Goal: Task Accomplishment & Management: Use online tool/utility

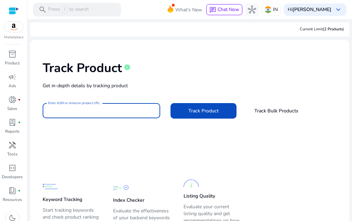
paste input "**********"
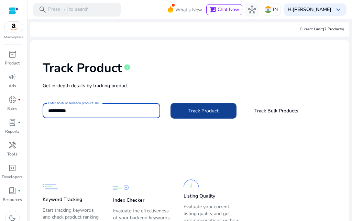
type input "**********"
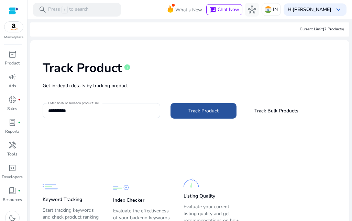
click at [220, 114] on span at bounding box center [204, 111] width 66 height 17
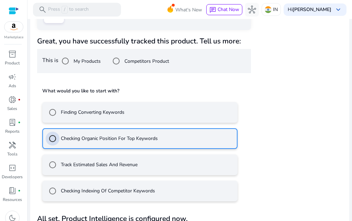
scroll to position [162, 0]
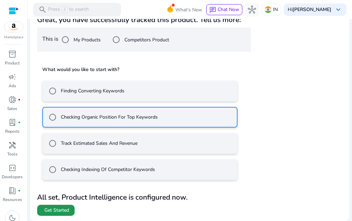
click at [64, 209] on span "Get Started" at bounding box center [56, 209] width 25 height 7
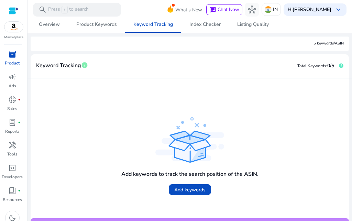
scroll to position [120, 0]
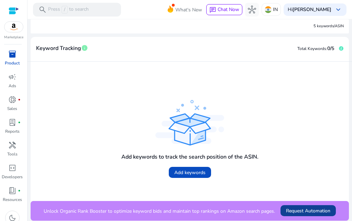
click at [301, 211] on span "Request Automation" at bounding box center [308, 210] width 44 height 7
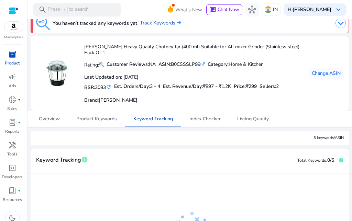
scroll to position [0, 0]
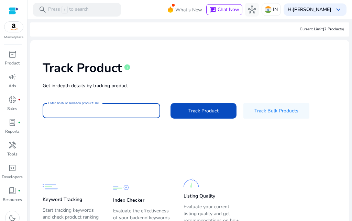
paste input "**********"
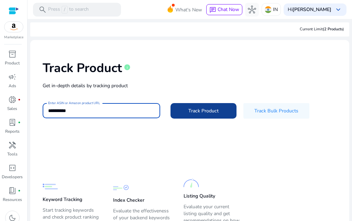
type input "**********"
click at [198, 111] on span "Track Product" at bounding box center [204, 110] width 30 height 7
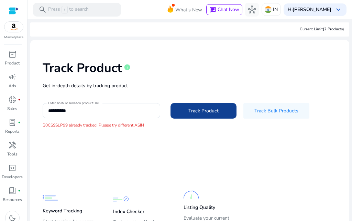
click at [193, 112] on span "Track Product" at bounding box center [204, 110] width 30 height 7
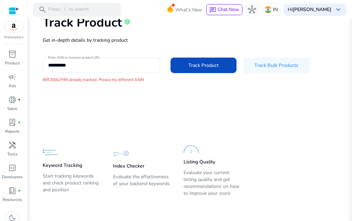
scroll to position [46, 0]
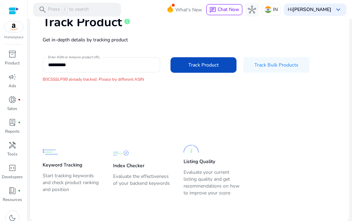
click at [68, 164] on p "Keyword Tracking" at bounding box center [63, 164] width 40 height 7
click at [53, 182] on p "Start tracking keywords and check product ranking and position" at bounding box center [71, 182] width 57 height 21
click at [266, 135] on div "Keyword Tracking Start tracking keywords and check product ranking and position…" at bounding box center [185, 165] width 284 height 66
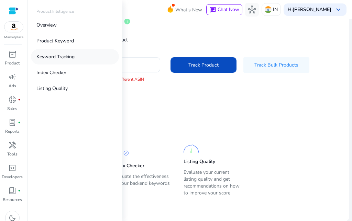
click at [64, 57] on p "Keyword Tracking" at bounding box center [55, 56] width 38 height 7
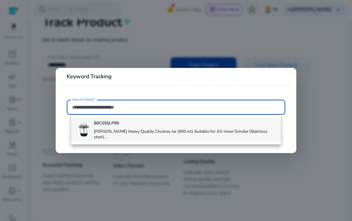
click at [114, 123] on b "B0CSSSLP99" at bounding box center [106, 123] width 25 height 6
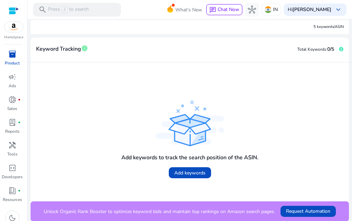
scroll to position [115, 0]
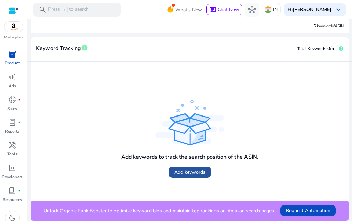
click at [178, 171] on span "Add keywords" at bounding box center [189, 171] width 31 height 7
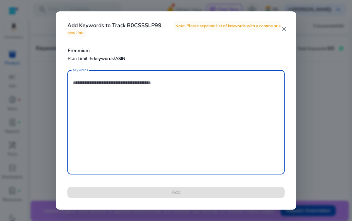
click at [130, 112] on textarea "Keywords" at bounding box center [176, 121] width 206 height 97
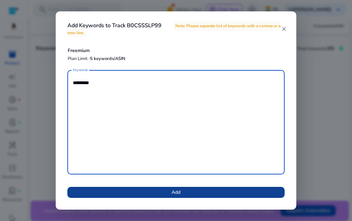
type textarea "*********"
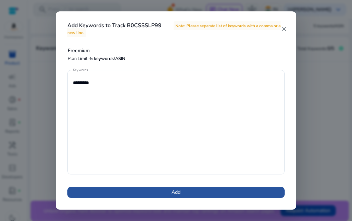
click at [164, 193] on span at bounding box center [175, 192] width 217 height 17
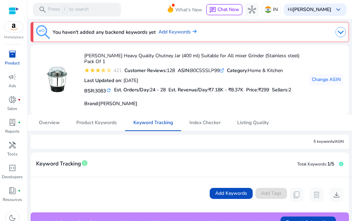
scroll to position [34, 0]
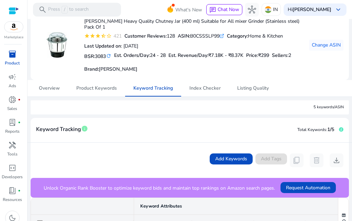
click at [313, 162] on app-icon-holder "delete" at bounding box center [317, 160] width 14 height 14
click at [313, 161] on app-icon-holder "delete" at bounding box center [317, 160] width 14 height 14
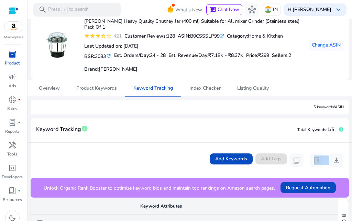
click at [313, 161] on app-icon-holder "delete" at bounding box center [317, 160] width 14 height 14
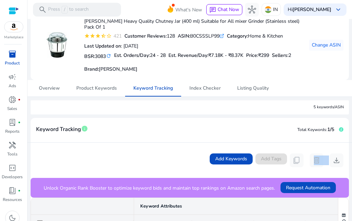
click at [314, 160] on app-icon-holder "delete" at bounding box center [317, 160] width 14 height 14
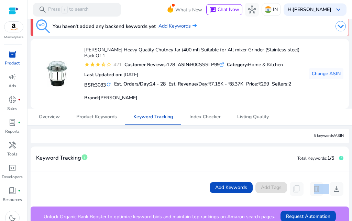
scroll to position [0, 0]
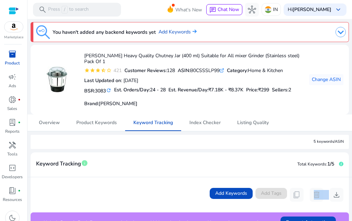
click at [11, 31] on img at bounding box center [13, 27] width 19 height 10
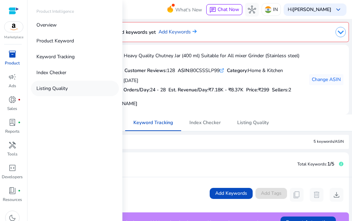
click at [63, 88] on p "Listing Quality" at bounding box center [51, 88] width 31 height 7
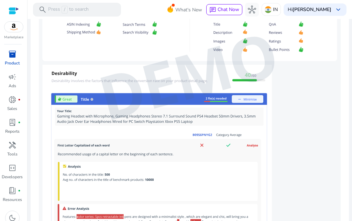
scroll to position [491, 0]
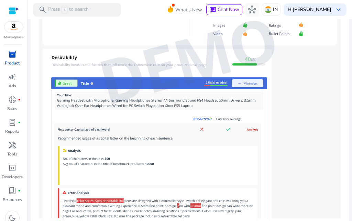
click at [249, 82] on img at bounding box center [190, 60] width 302 height 315
click at [14, 193] on span "book_4" at bounding box center [12, 190] width 8 height 8
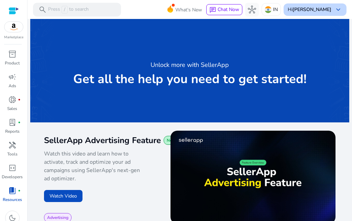
click at [334, 9] on span "keyboard_arrow_down" at bounding box center [338, 10] width 8 height 8
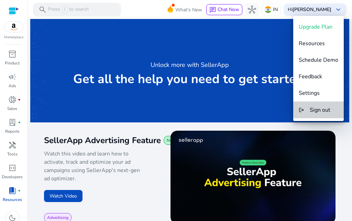
click at [324, 109] on span "Sign out" at bounding box center [320, 110] width 21 height 8
